Goal: Register for event/course

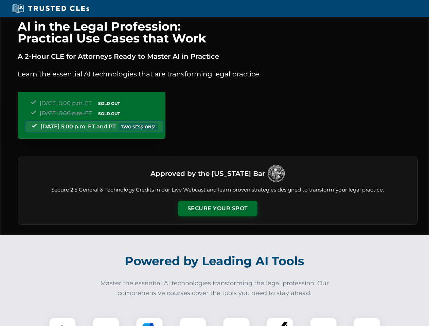
click at [217, 209] on button "Secure Your Spot" at bounding box center [217, 209] width 79 height 16
click at [62, 322] on img at bounding box center [63, 331] width 20 height 20
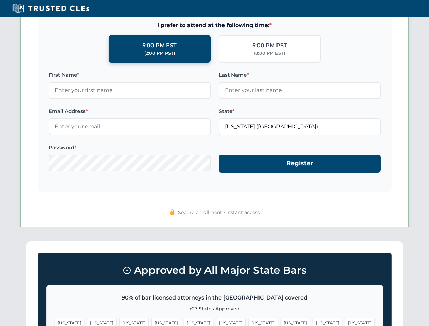
click at [248, 322] on span "[US_STATE]" at bounding box center [263, 323] width 30 height 10
click at [313, 322] on span "[US_STATE]" at bounding box center [328, 323] width 30 height 10
